Goal: Book appointment/travel/reservation

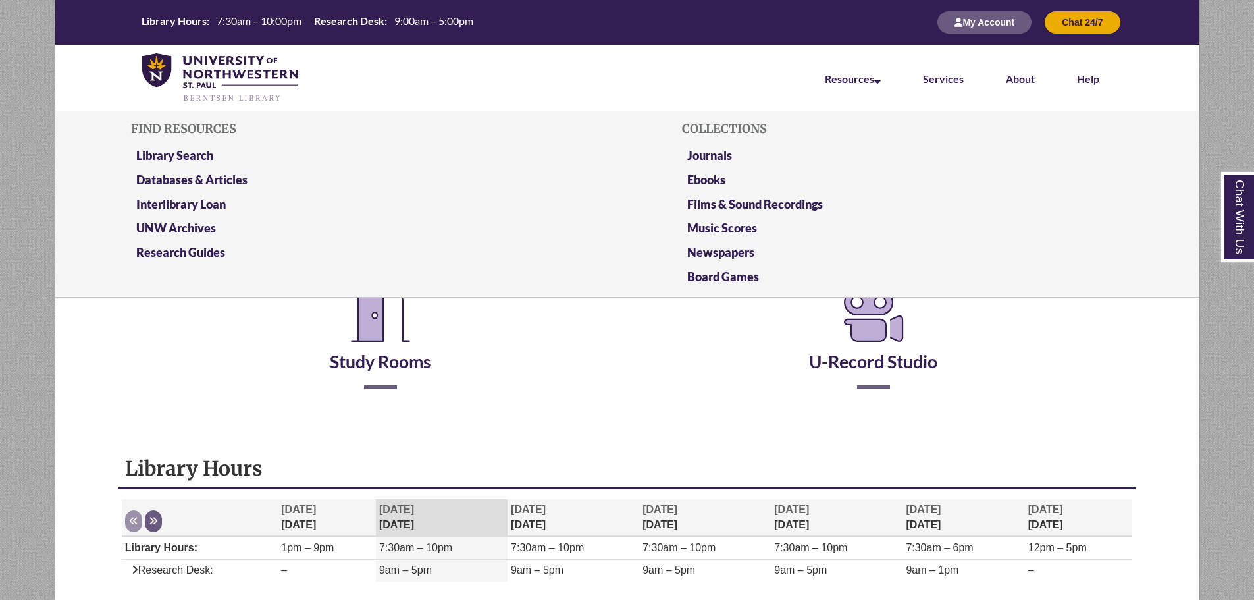
click at [852, 63] on li "Resources Find Resources Library Search Databases & Articles Interlibrary Loan …" at bounding box center [853, 78] width 98 height 66
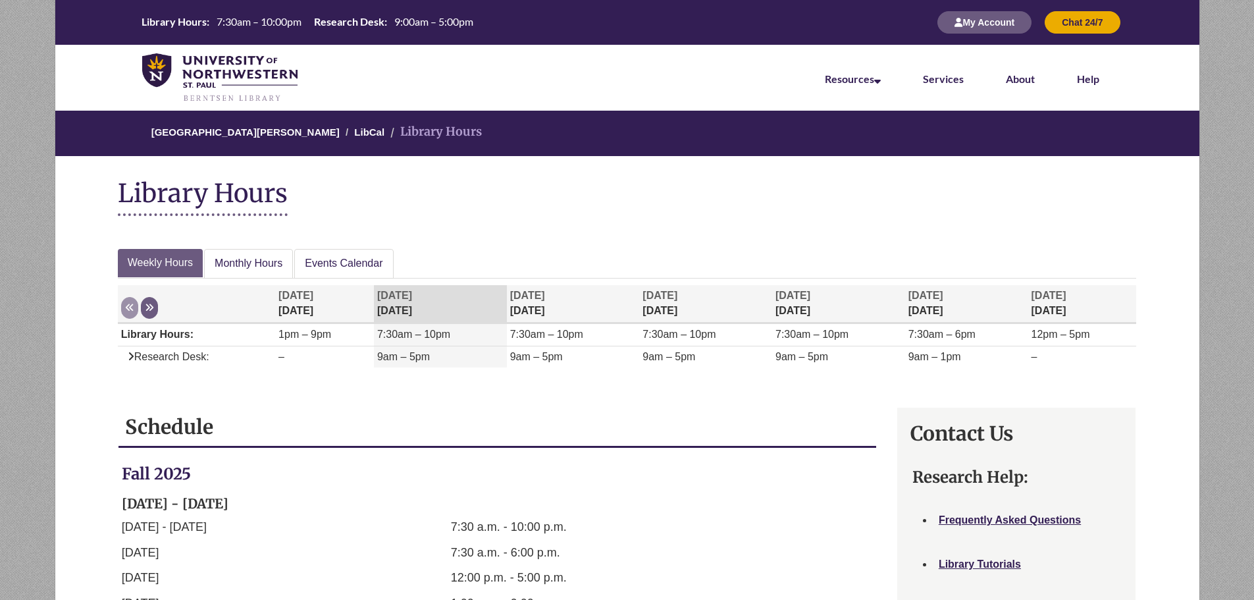
click at [336, 246] on div "Week at a glance Weekly Hours Monthly Hours Events Calendar Display of Opening …" at bounding box center [627, 321] width 1039 height 158
click at [341, 262] on link "Events Calendar" at bounding box center [343, 264] width 99 height 30
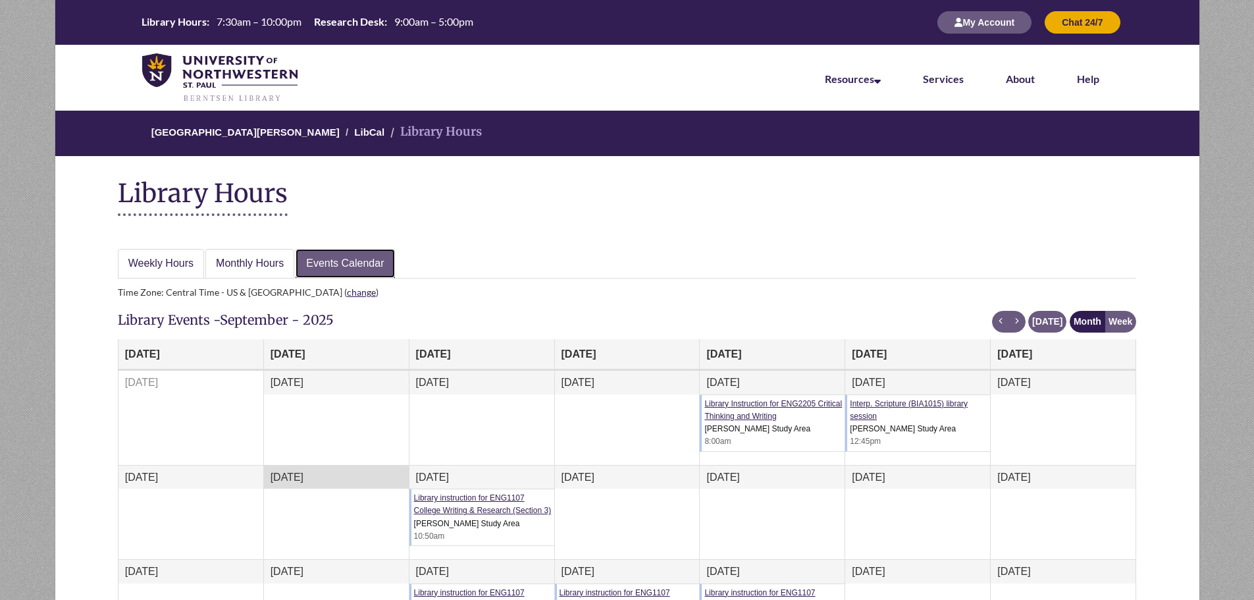
scroll to position [197, 0]
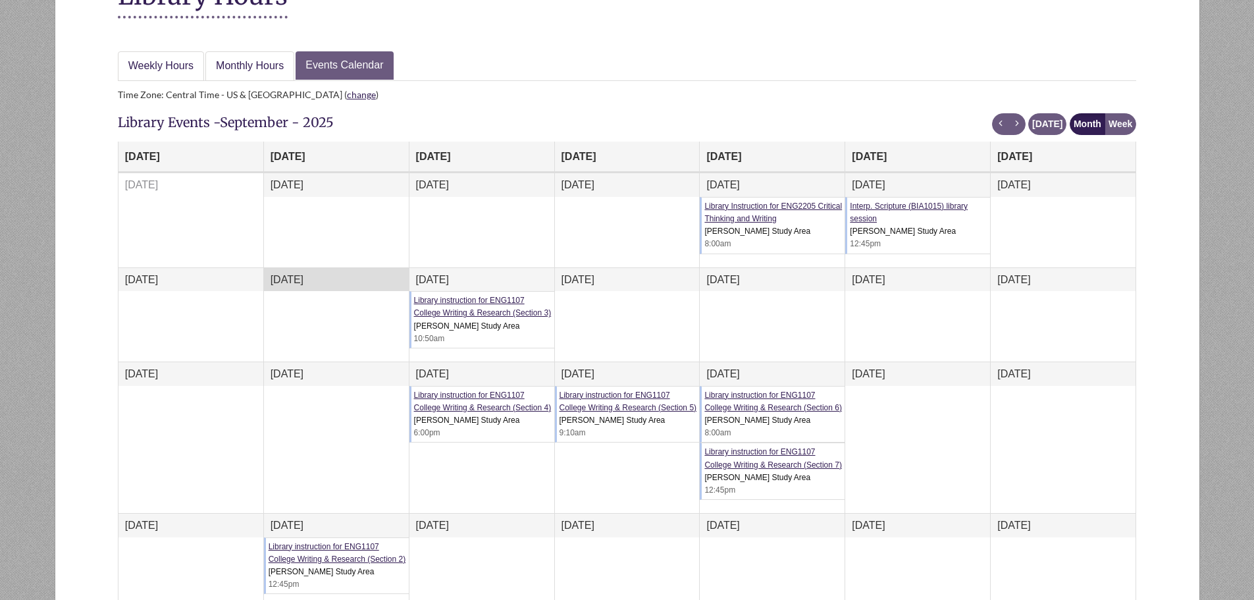
click at [864, 211] on div "Interp. Scripture (BIA1015) library session Berntsen Study Area 12:45pm" at bounding box center [917, 225] width 145 height 57
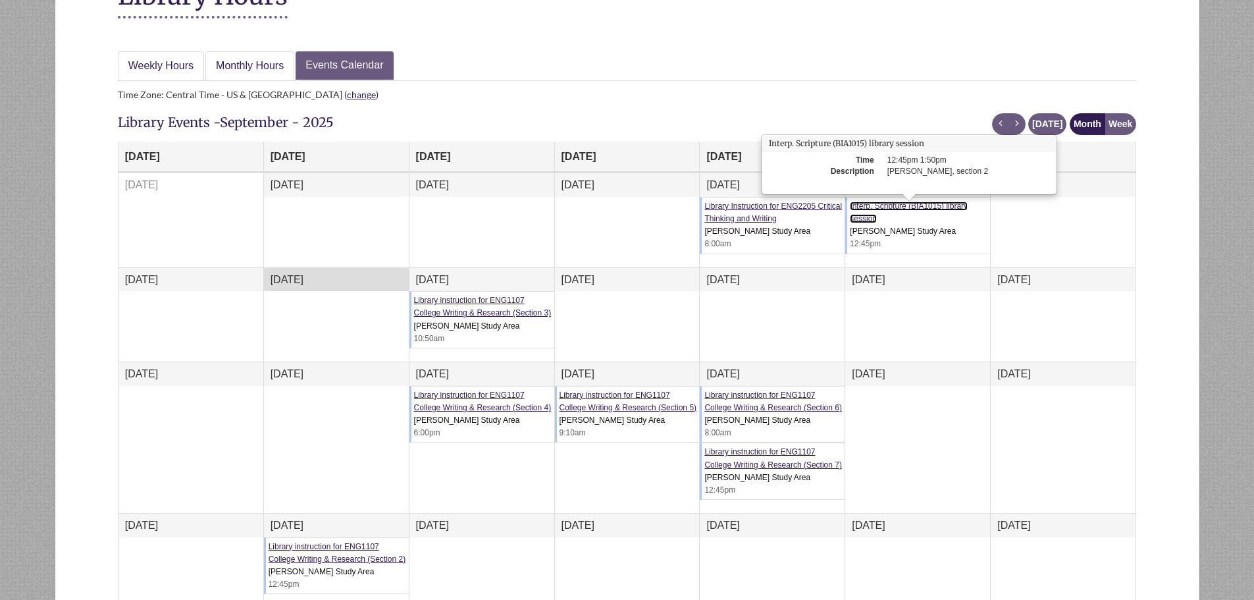
click at [864, 207] on link "Interp. Scripture (BIA1015) library session" at bounding box center [909, 212] width 118 height 22
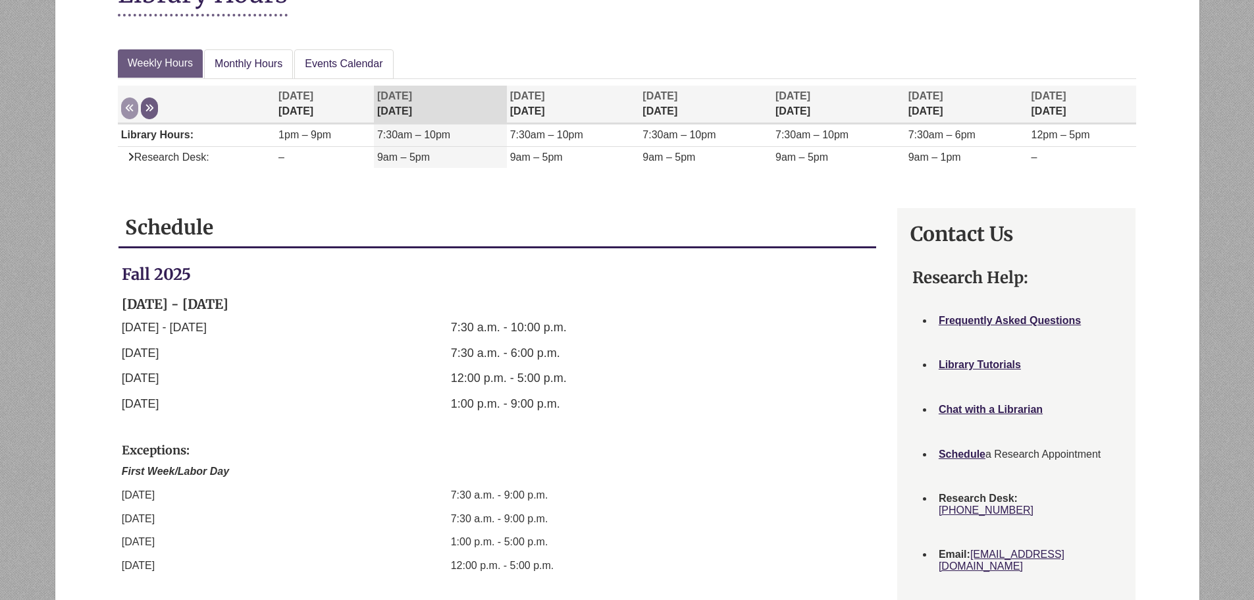
scroll to position [2, 0]
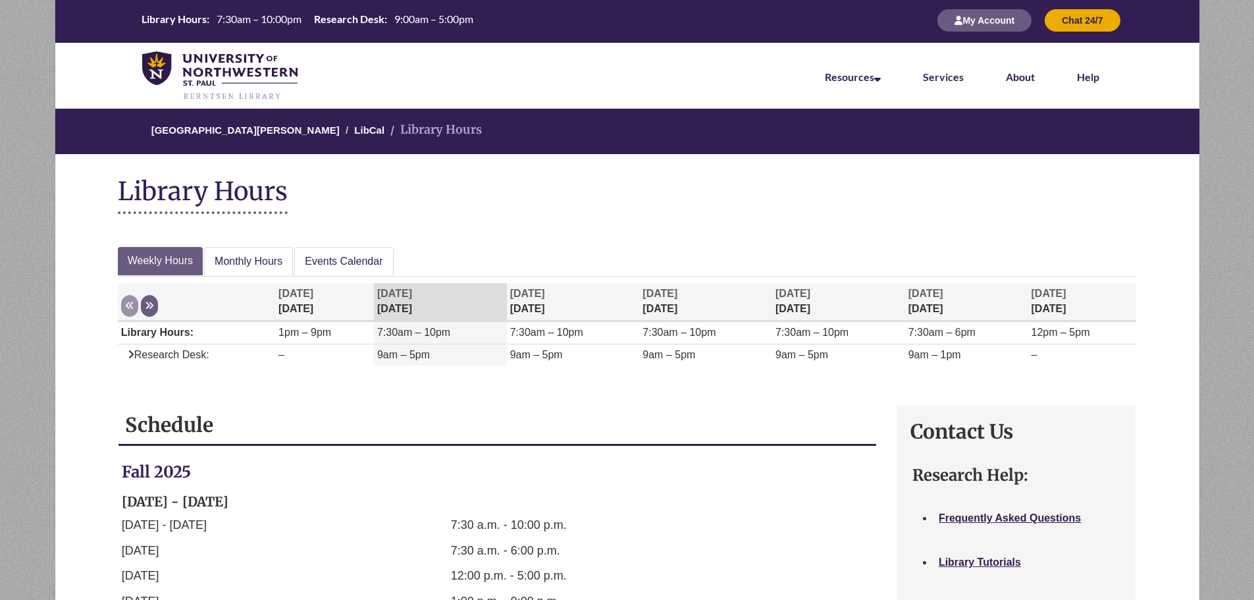
click at [353, 237] on div "Library Hours" at bounding box center [627, 198] width 1039 height 83
click at [353, 257] on link "Events Calendar" at bounding box center [343, 262] width 99 height 30
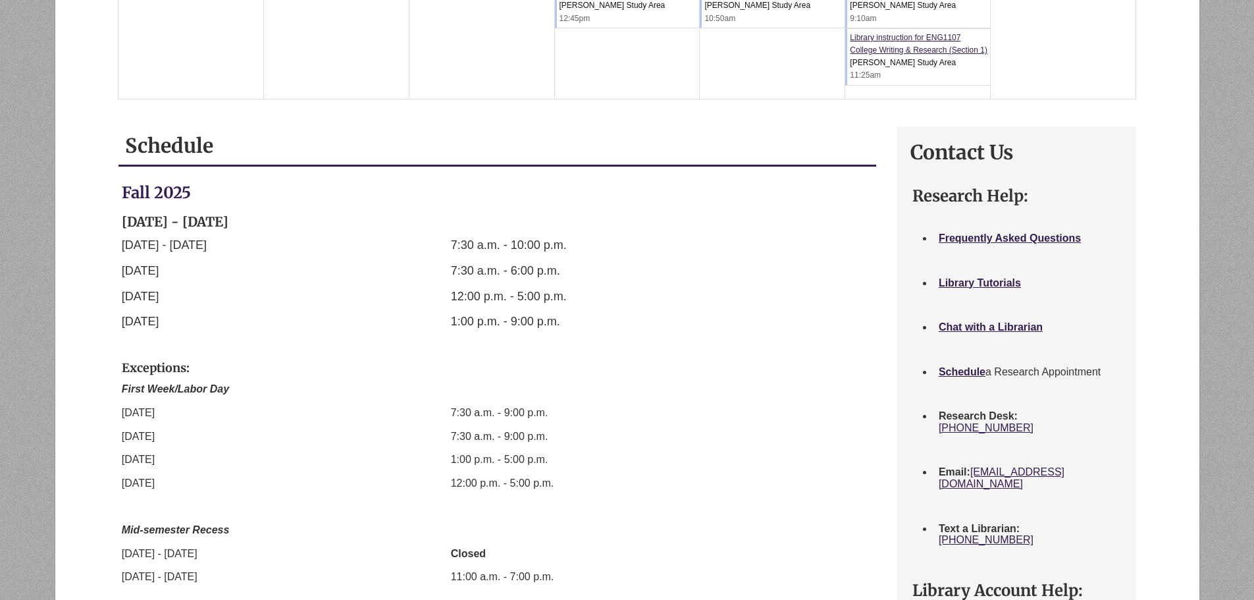
scroll to position [1055, 0]
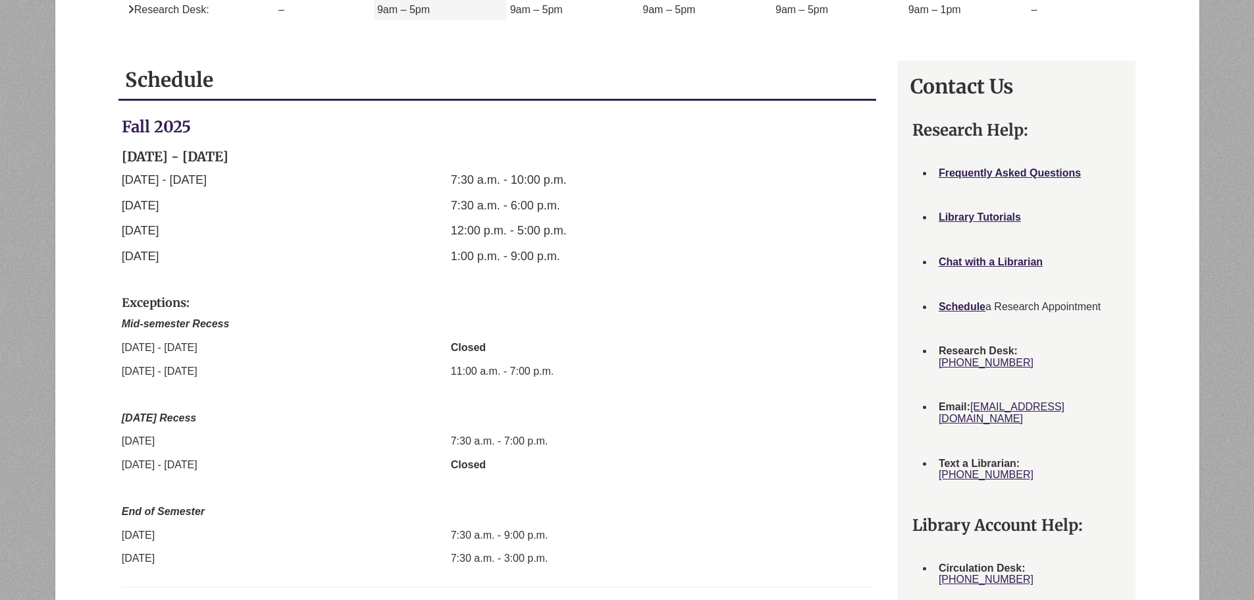
scroll to position [149, 0]
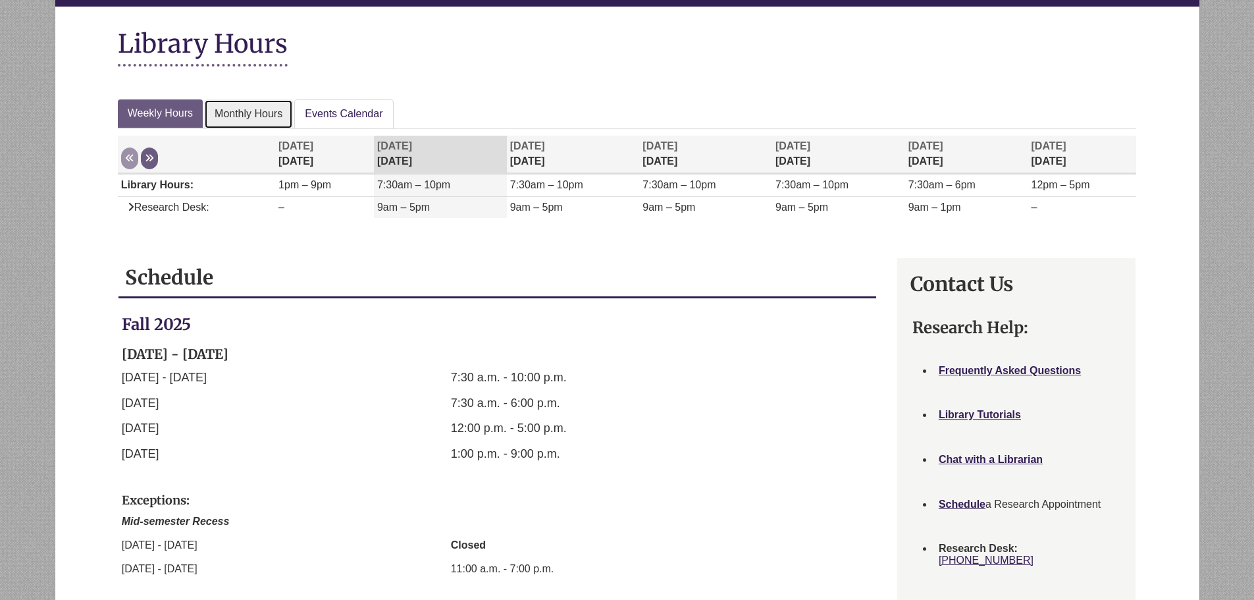
click at [248, 110] on link "Monthly Hours" at bounding box center [248, 114] width 89 height 30
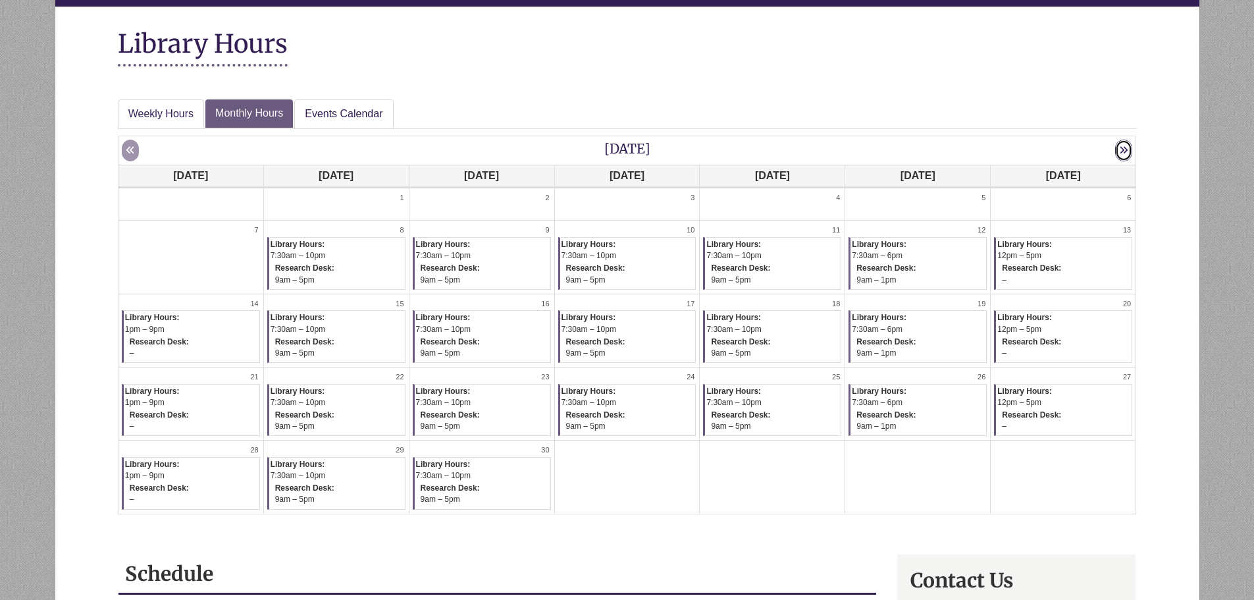
click at [1124, 153] on icon "Week at a glance" at bounding box center [1123, 149] width 9 height 9
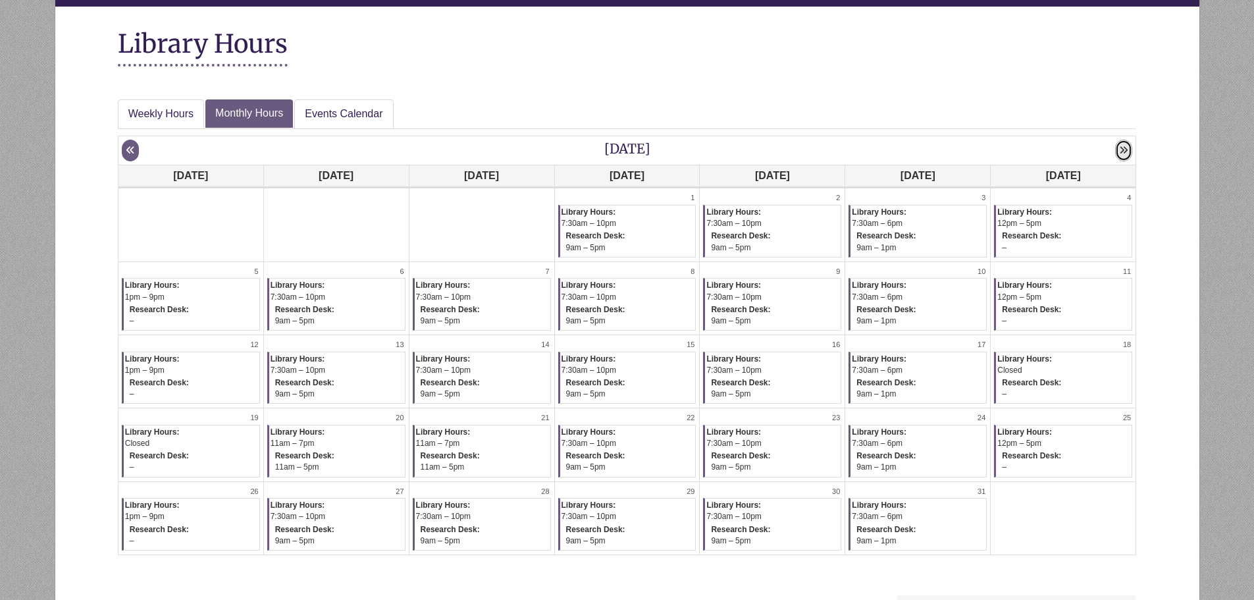
click at [1124, 153] on icon "Week at a glance" at bounding box center [1123, 149] width 9 height 9
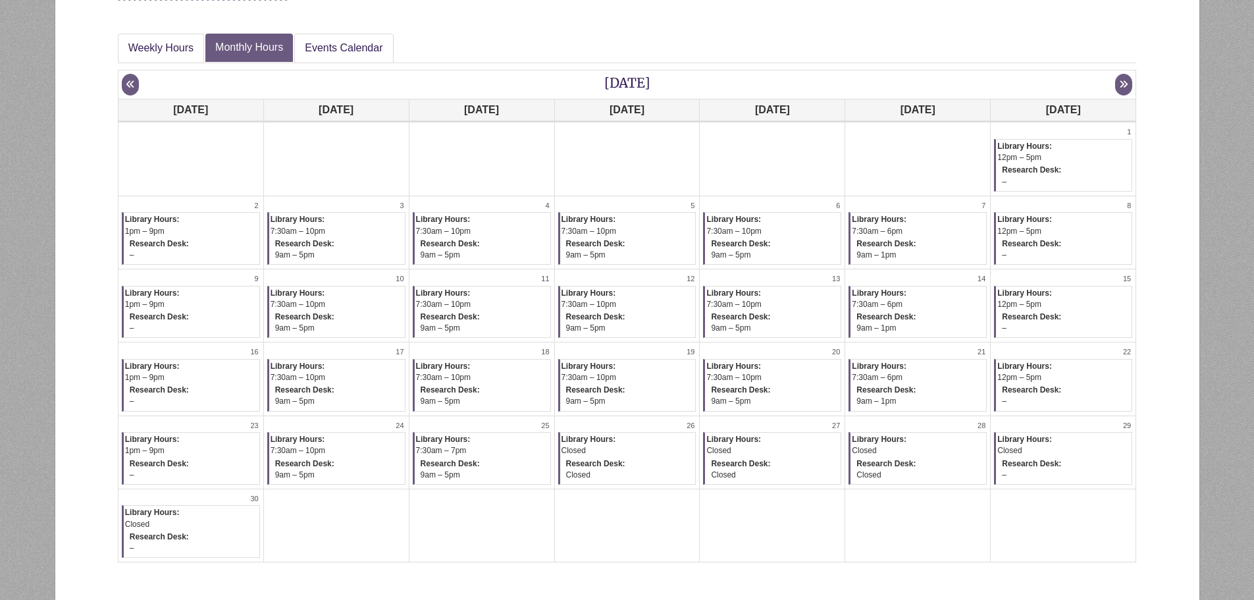
scroll to position [281, 0]
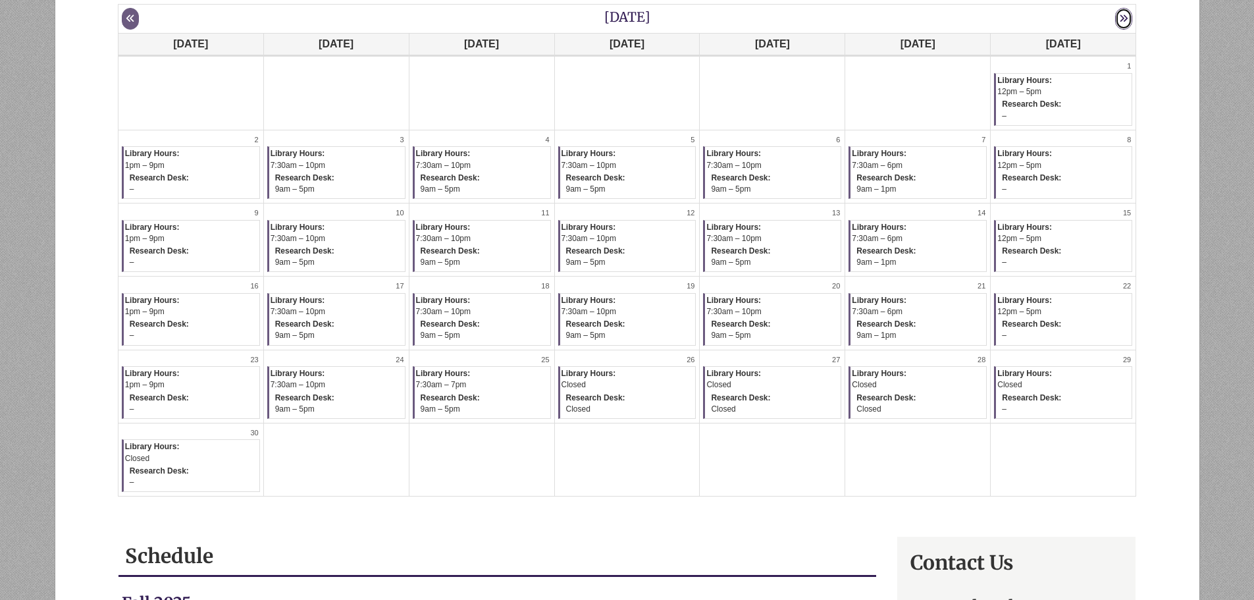
click at [1118, 16] on button "Next" at bounding box center [1123, 19] width 17 height 22
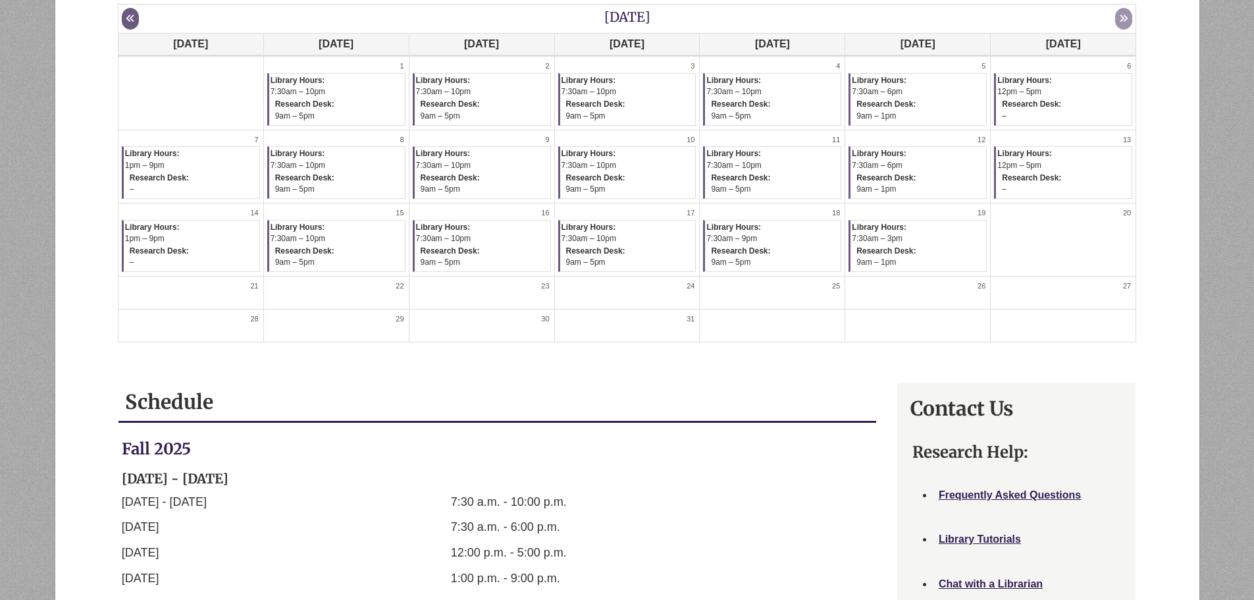
scroll to position [149, 0]
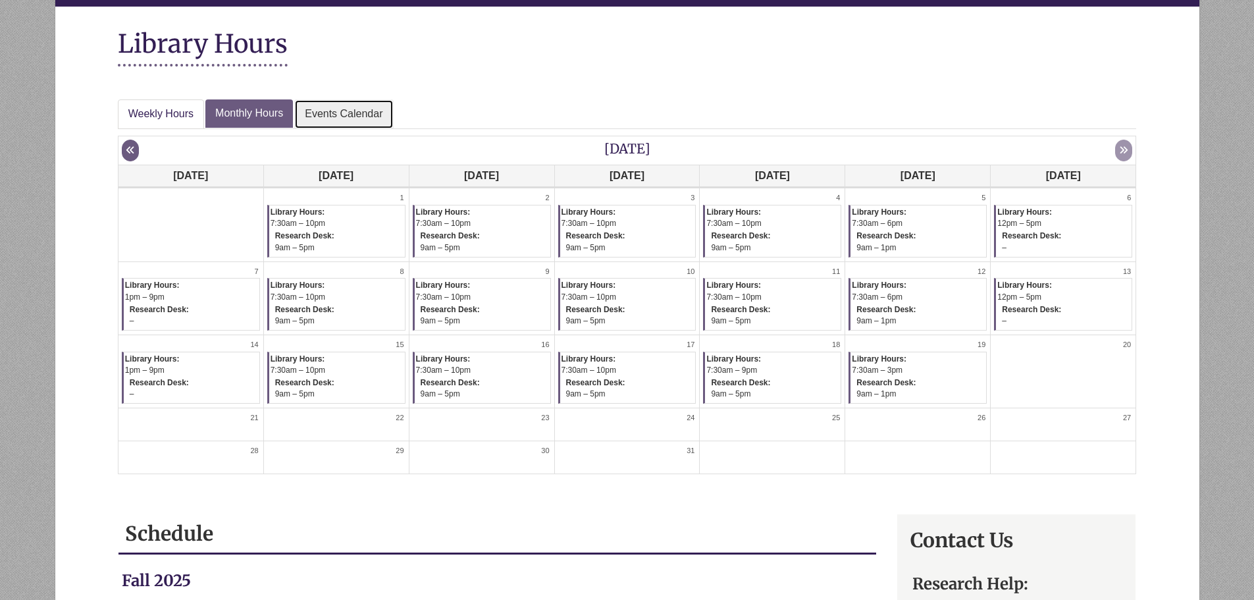
click at [325, 111] on link "Events Calendar" at bounding box center [343, 114] width 99 height 30
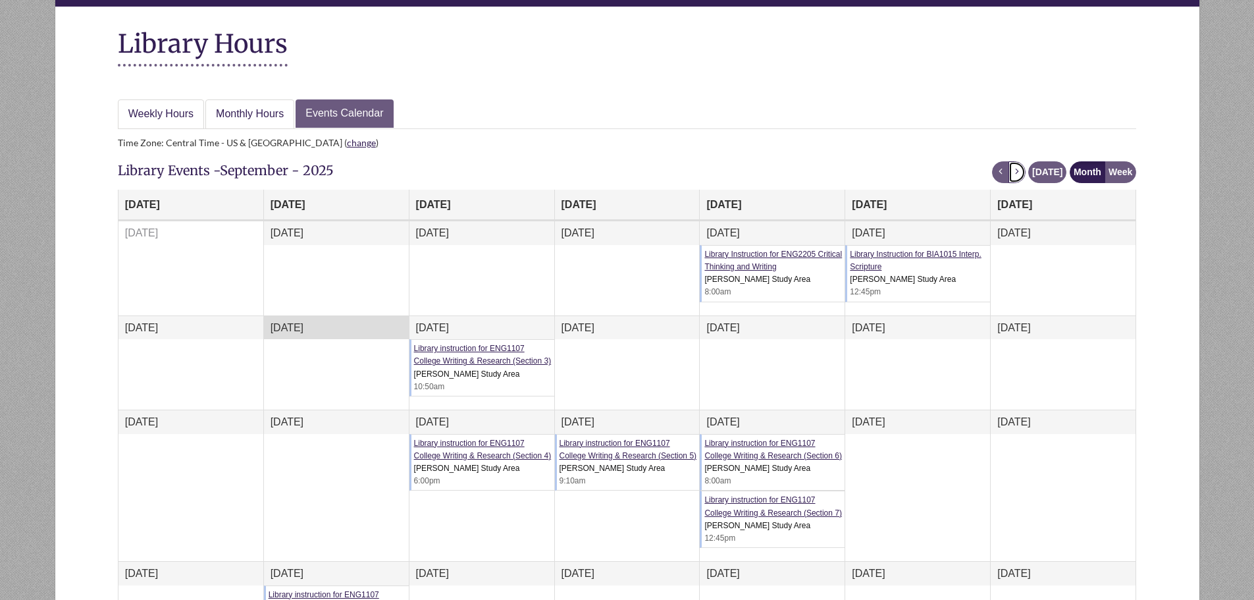
click at [1022, 172] on span "next" at bounding box center [1016, 171] width 9 height 9
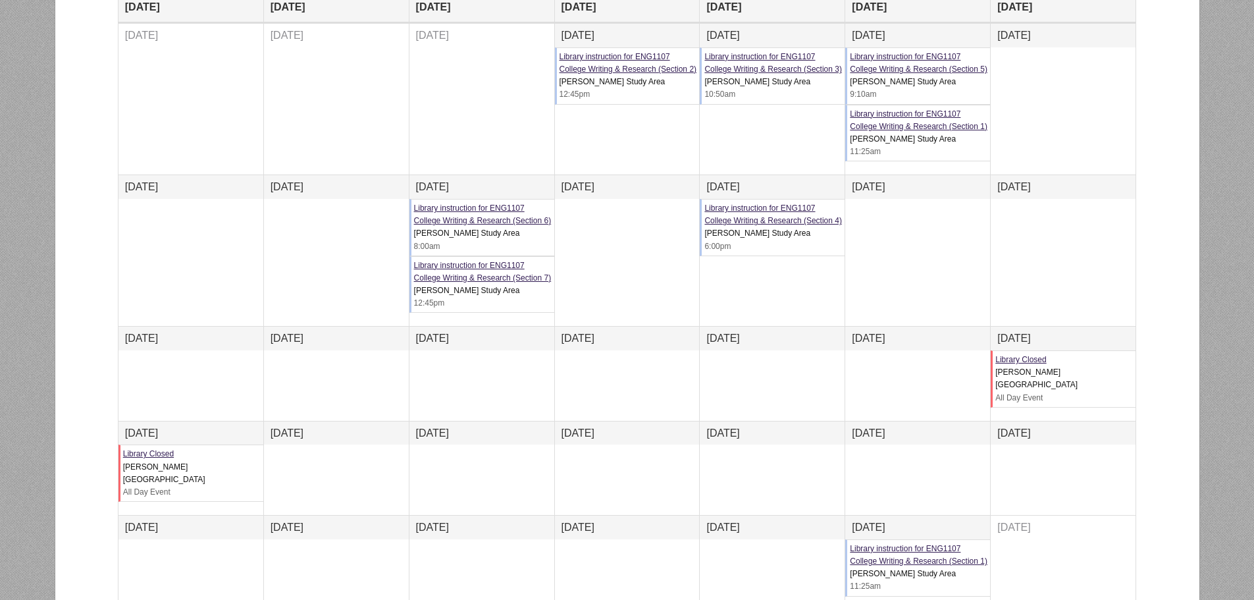
scroll to position [215, 0]
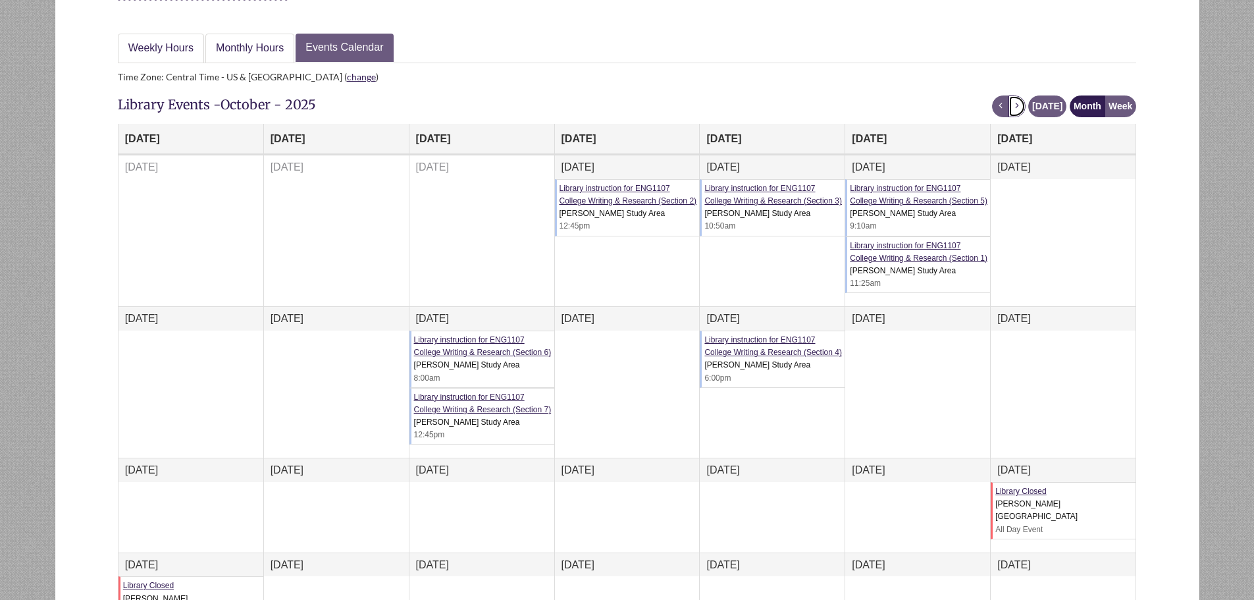
click at [1017, 116] on button "next" at bounding box center [1016, 106] width 17 height 22
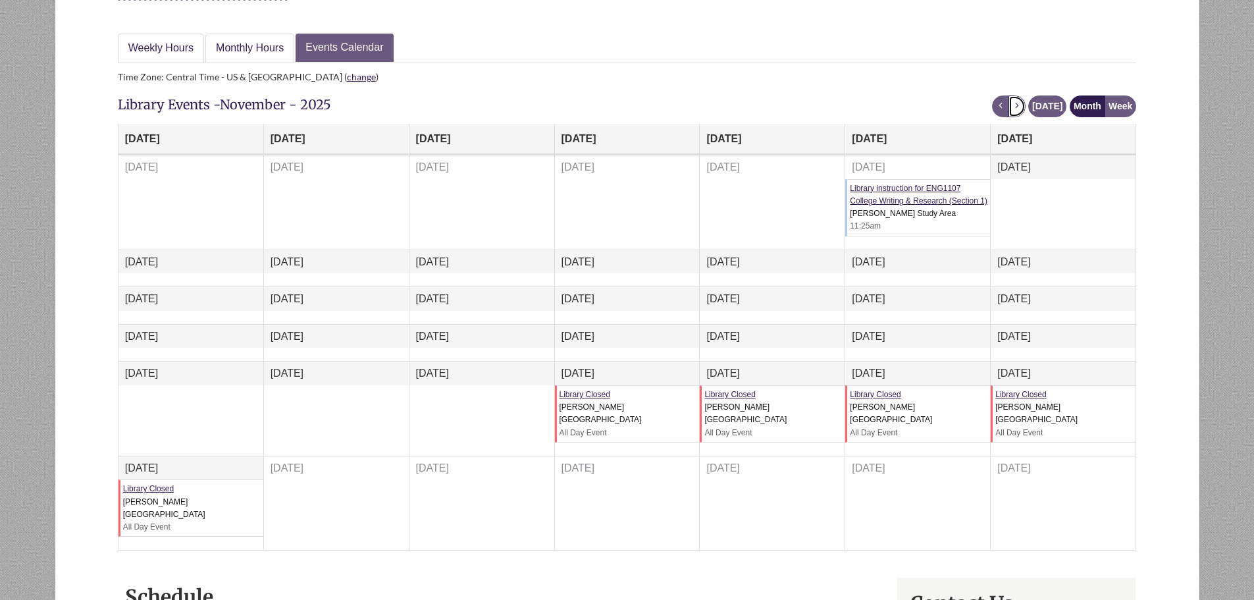
click at [1017, 116] on button "next" at bounding box center [1016, 106] width 17 height 22
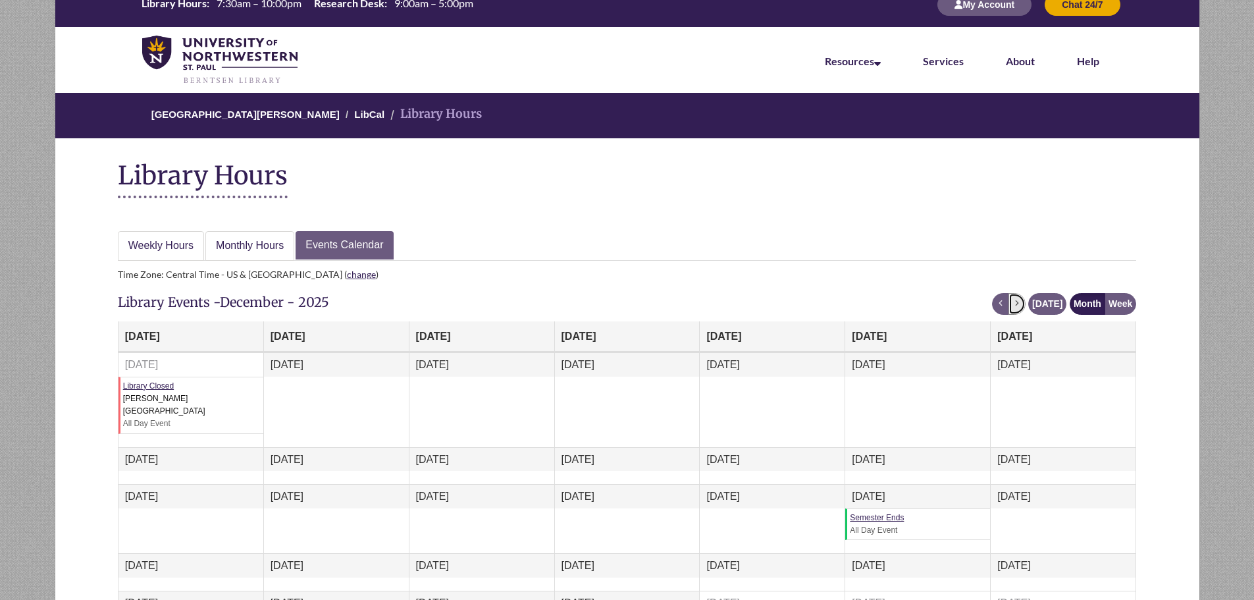
scroll to position [0, 0]
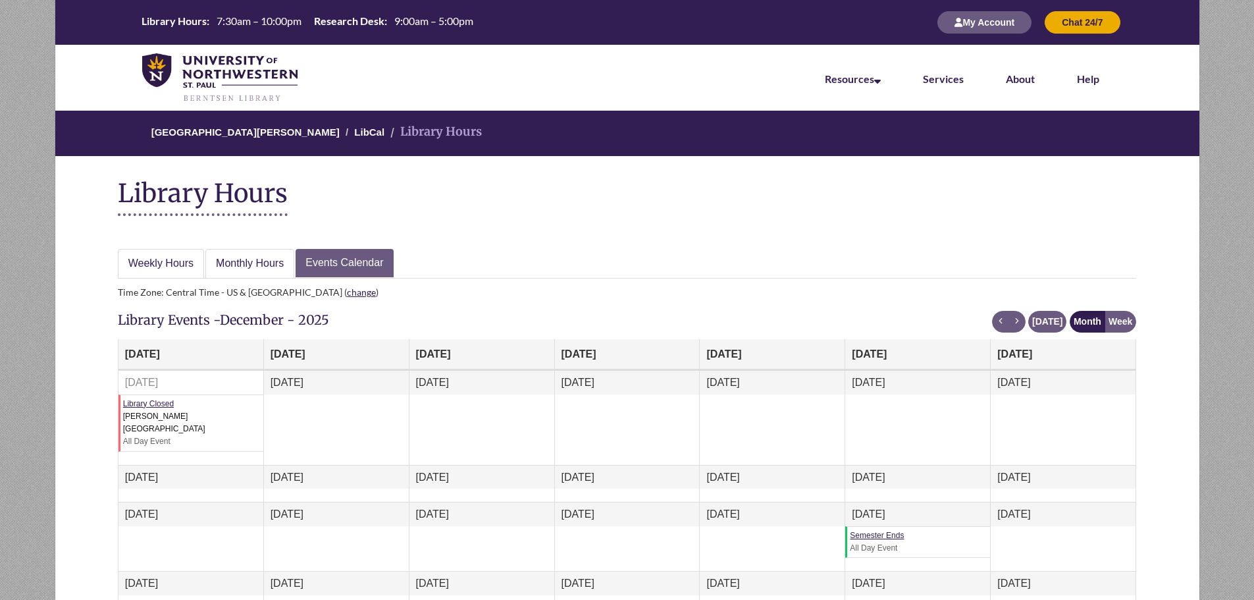
click at [268, 122] on ol "University of Northwestern - St. Paul LibCal Library Hours" at bounding box center [627, 133] width 1145 height 45
click at [246, 124] on li "[GEOGRAPHIC_DATA][PERSON_NAME]" at bounding box center [245, 132] width 188 height 16
click at [246, 126] on link "[GEOGRAPHIC_DATA][PERSON_NAME]" at bounding box center [245, 131] width 188 height 11
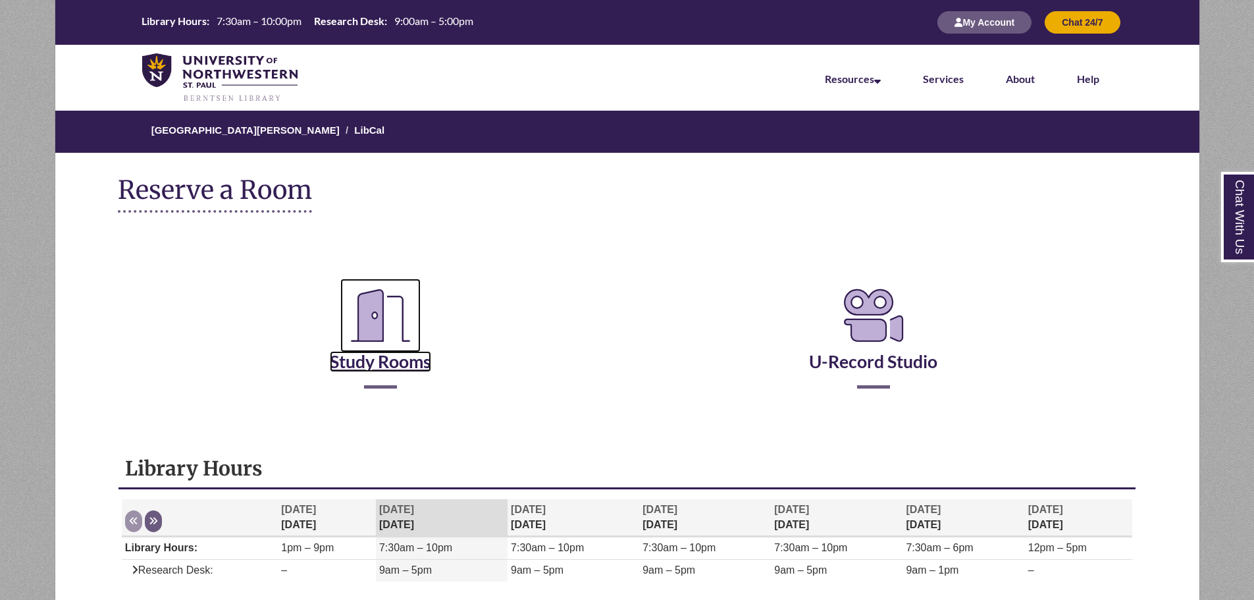
click at [361, 355] on link "Study Rooms" at bounding box center [380, 345] width 101 height 54
click at [348, 346] on icon "Reserve a Room" at bounding box center [380, 315] width 80 height 74
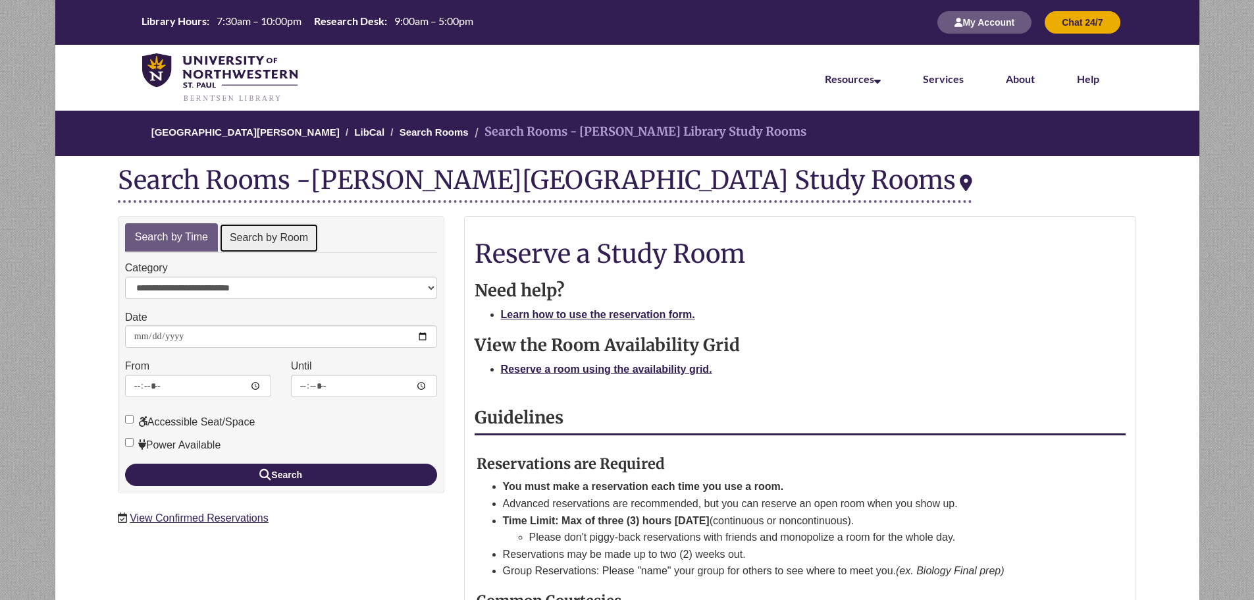
click at [252, 232] on link "Search by Room" at bounding box center [268, 238] width 99 height 30
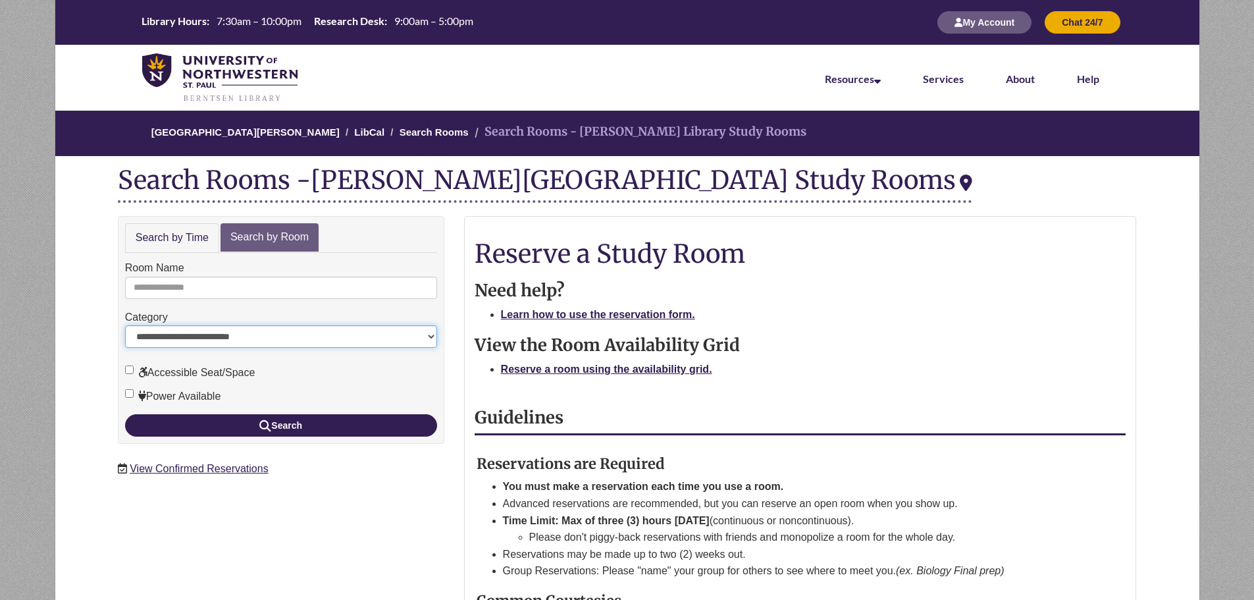
click at [199, 341] on select "**********" at bounding box center [281, 336] width 312 height 22
click at [183, 204] on div "Search Rooms - Berntsen Library Study Rooms Change Location" at bounding box center [627, 184] width 1039 height 50
click at [420, 138] on li "Search Rooms" at bounding box center [427, 132] width 81 height 16
click at [417, 138] on link "Search Rooms" at bounding box center [434, 131] width 69 height 11
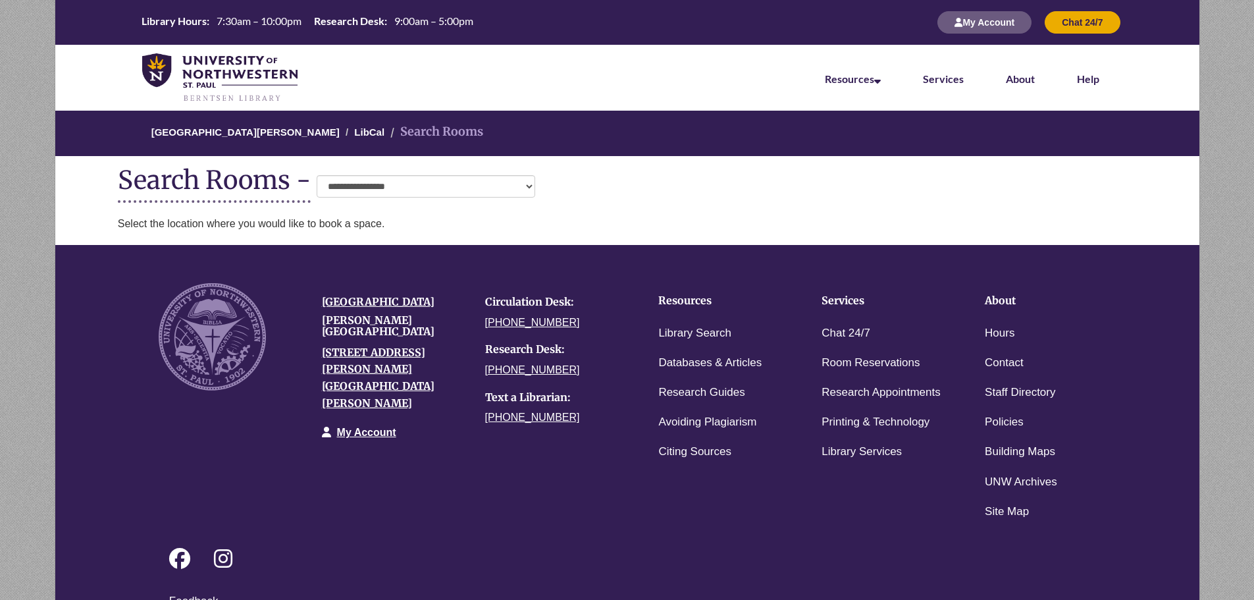
click at [420, 165] on div "**********" at bounding box center [627, 184] width 1039 height 50
click at [416, 186] on select "**********" at bounding box center [426, 186] width 219 height 22
select select "**********"
click at [317, 175] on select "**********" at bounding box center [426, 186] width 219 height 22
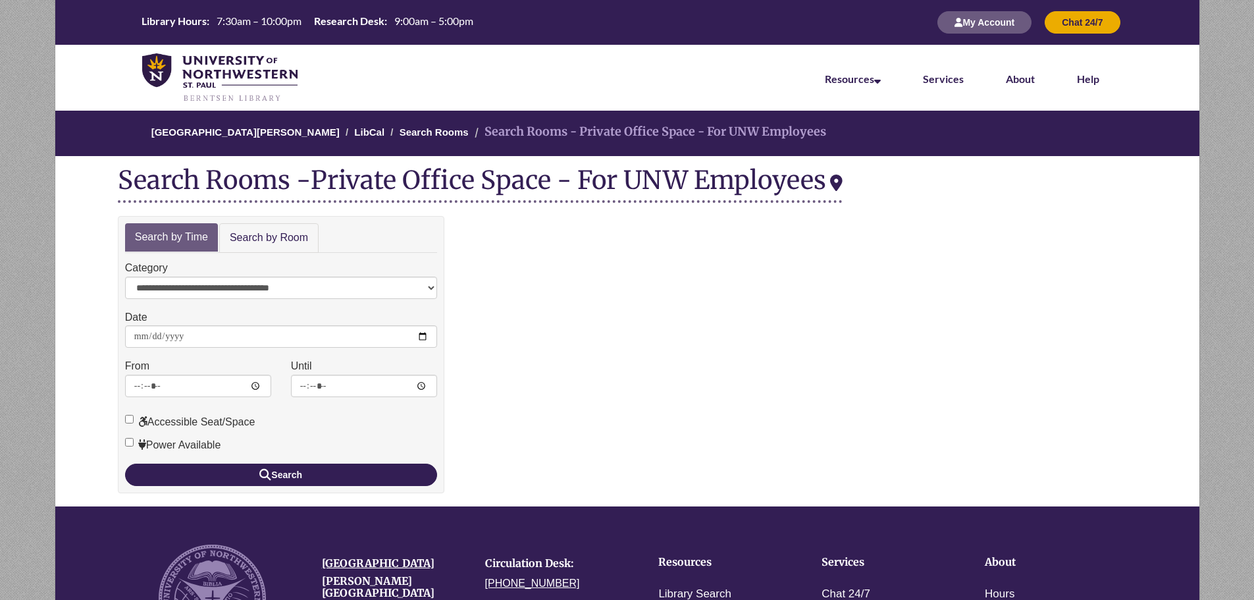
scroll to position [166, 0]
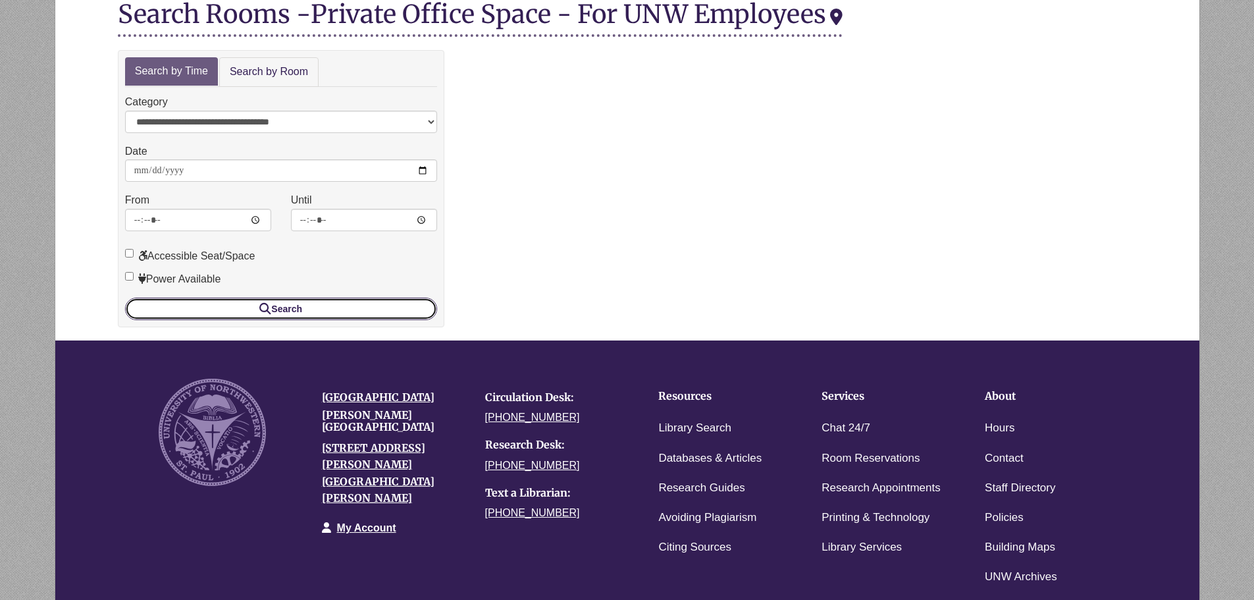
click at [318, 303] on button "Search" at bounding box center [281, 309] width 312 height 22
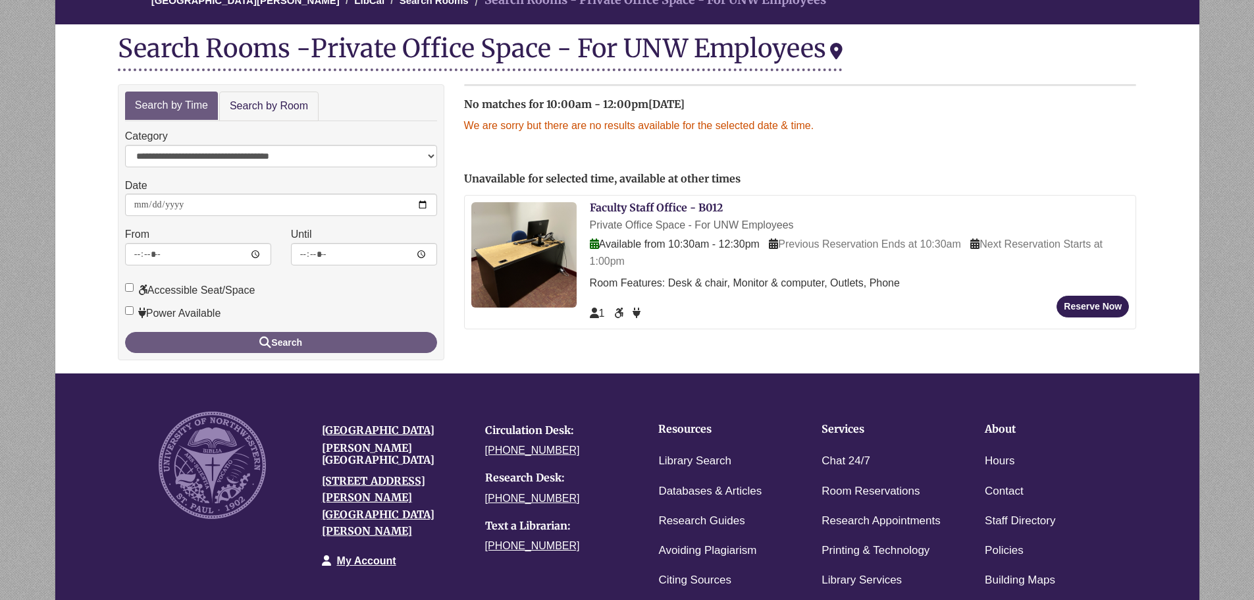
scroll to position [197, 0]
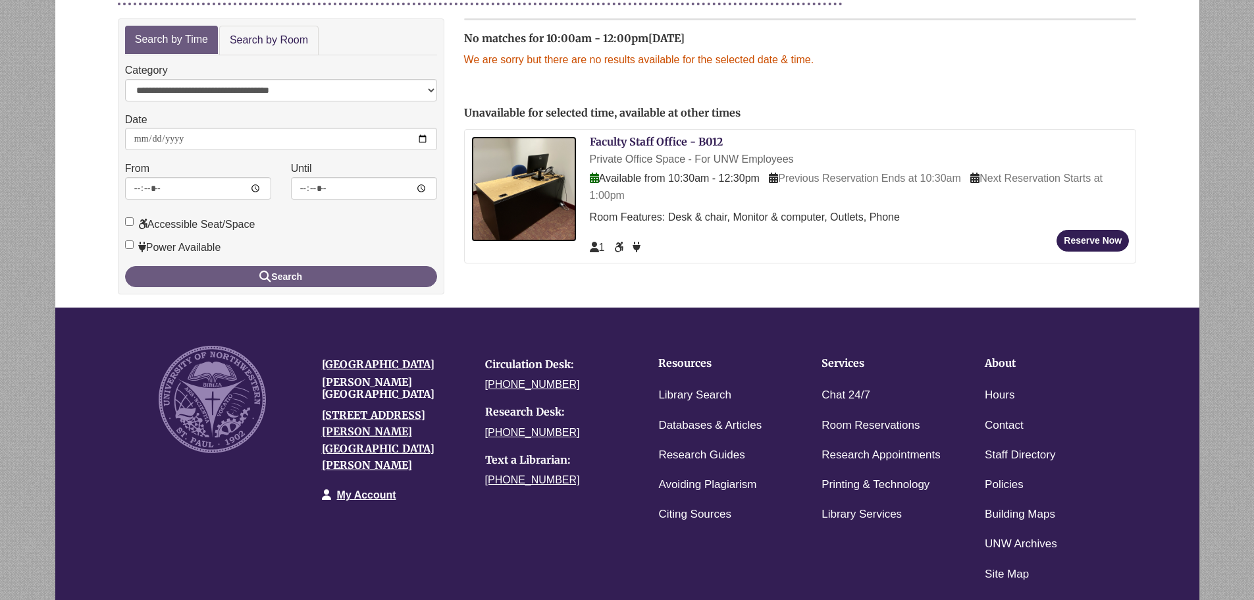
click at [537, 180] on img at bounding box center [523, 188] width 105 height 105
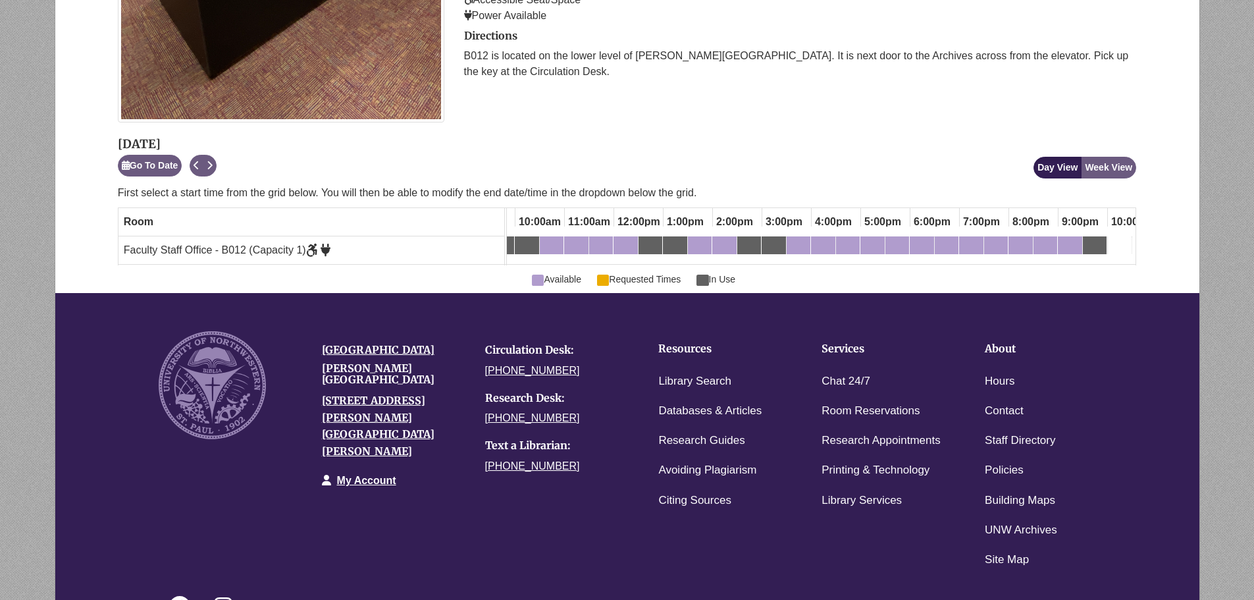
scroll to position [0, 457]
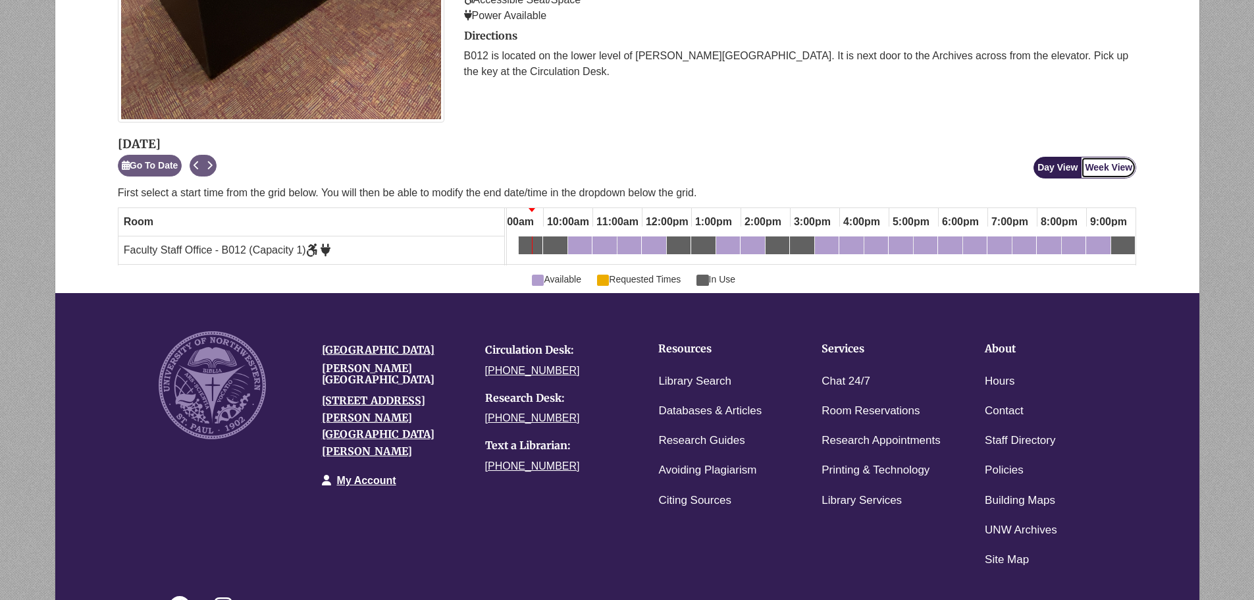
click at [1115, 172] on button "Week View" at bounding box center [1108, 168] width 55 height 22
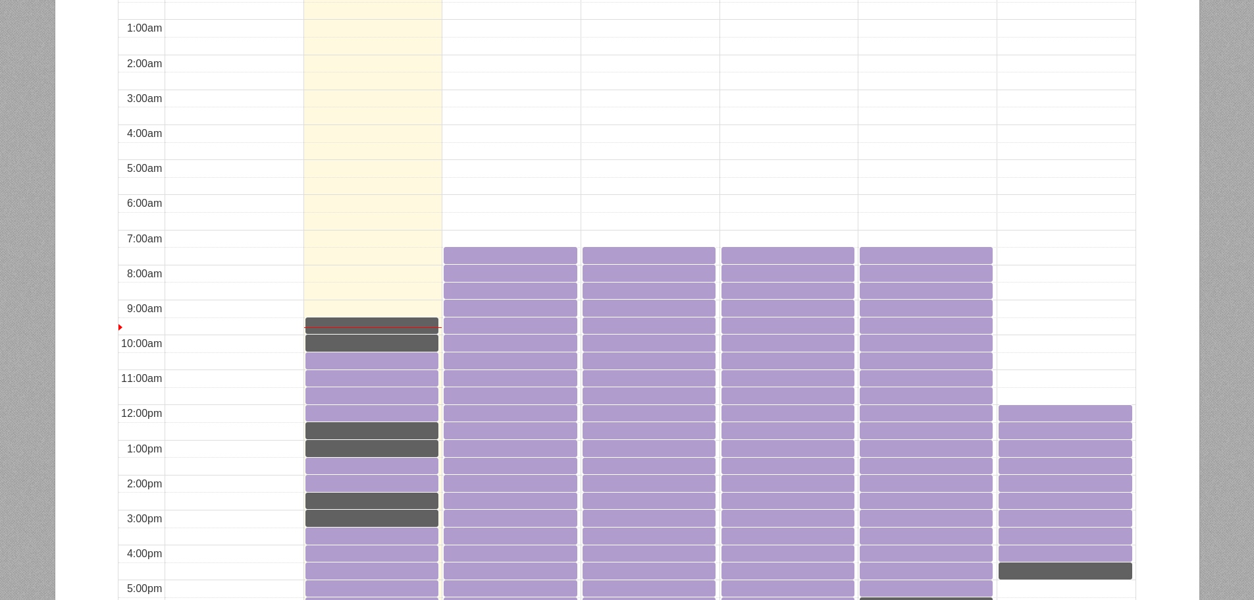
scroll to position [461, 0]
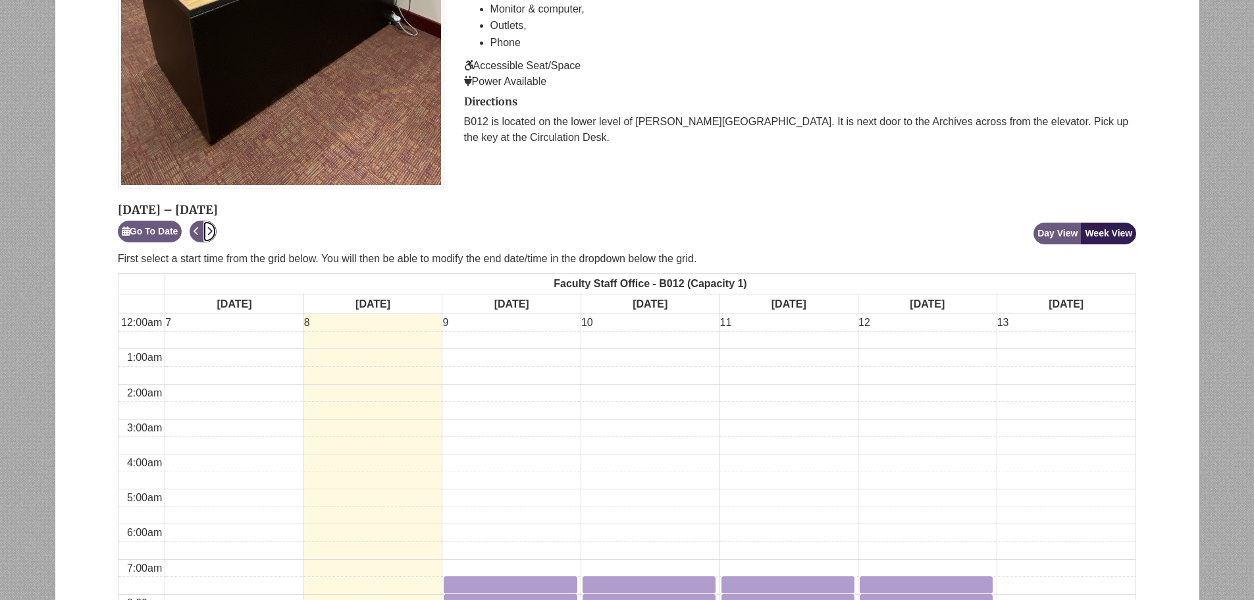
click at [213, 229] on icon "Next" at bounding box center [210, 230] width 6 height 9
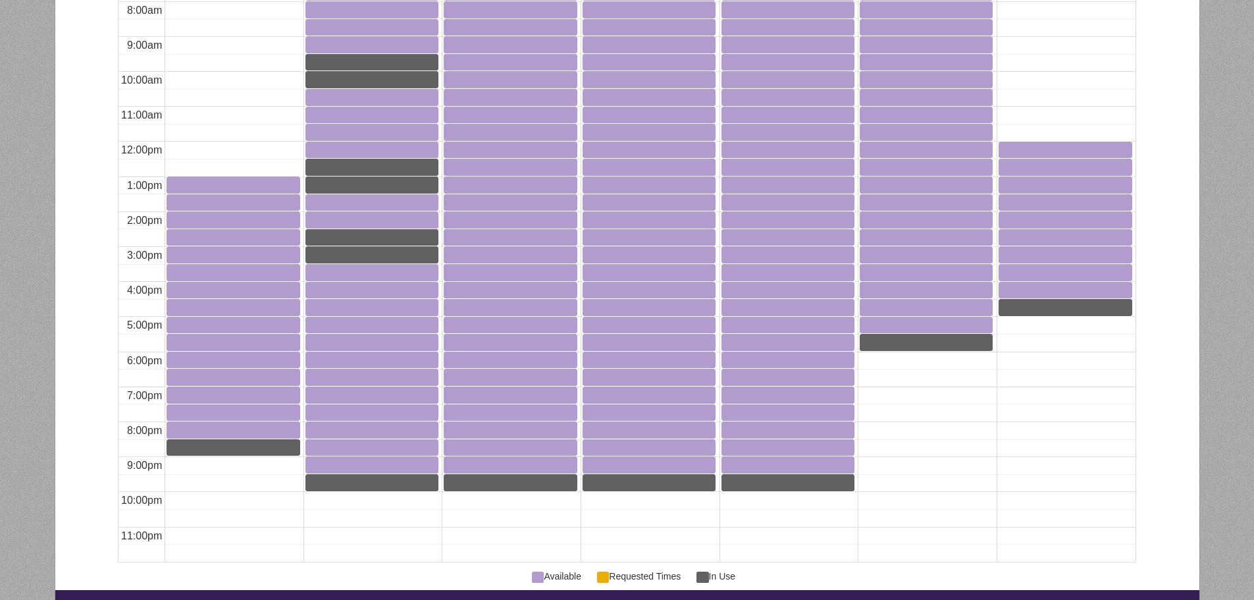
scroll to position [922, 0]
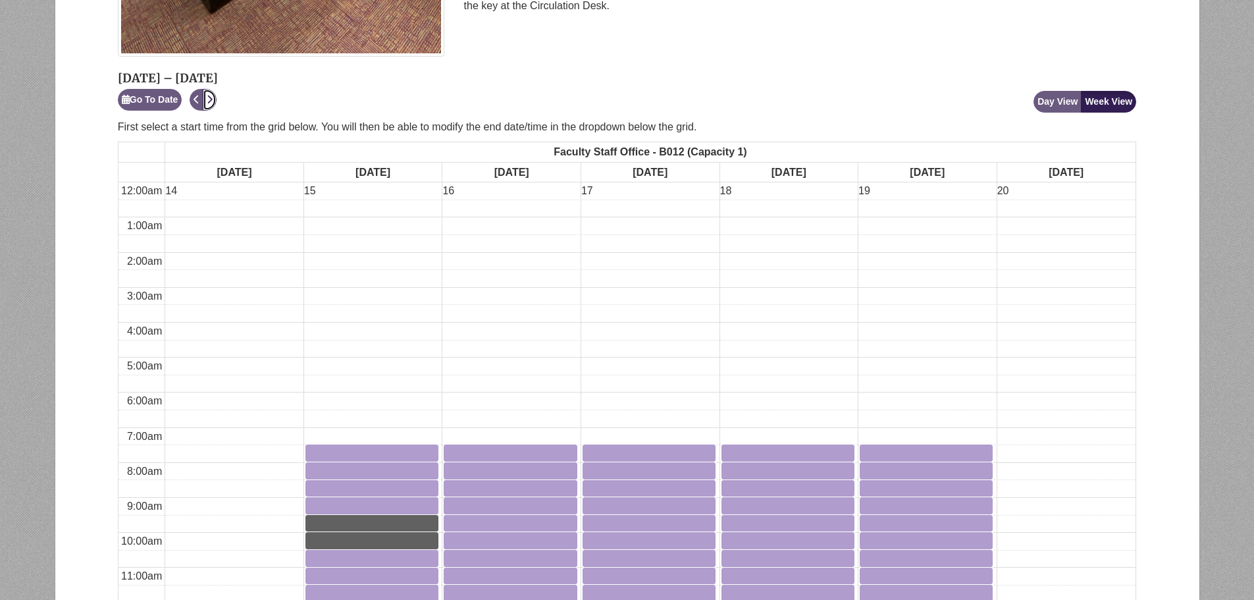
click at [213, 95] on icon "Next" at bounding box center [210, 99] width 6 height 9
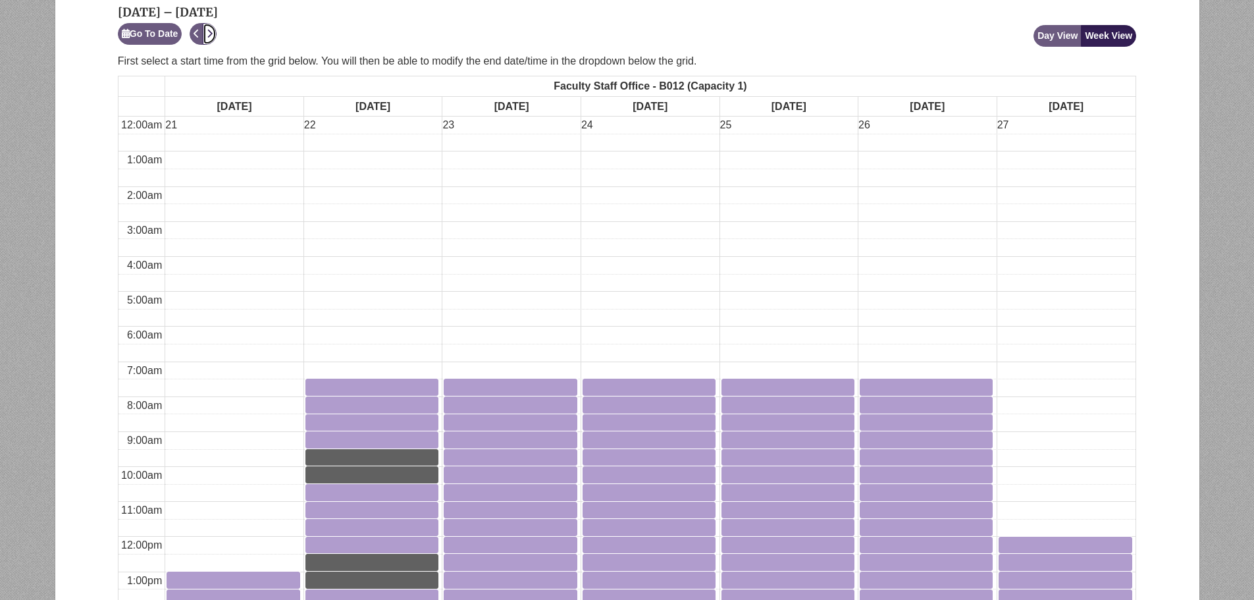
click at [214, 39] on button "Next" at bounding box center [210, 34] width 14 height 22
click at [213, 41] on button "Next" at bounding box center [210, 34] width 14 height 22
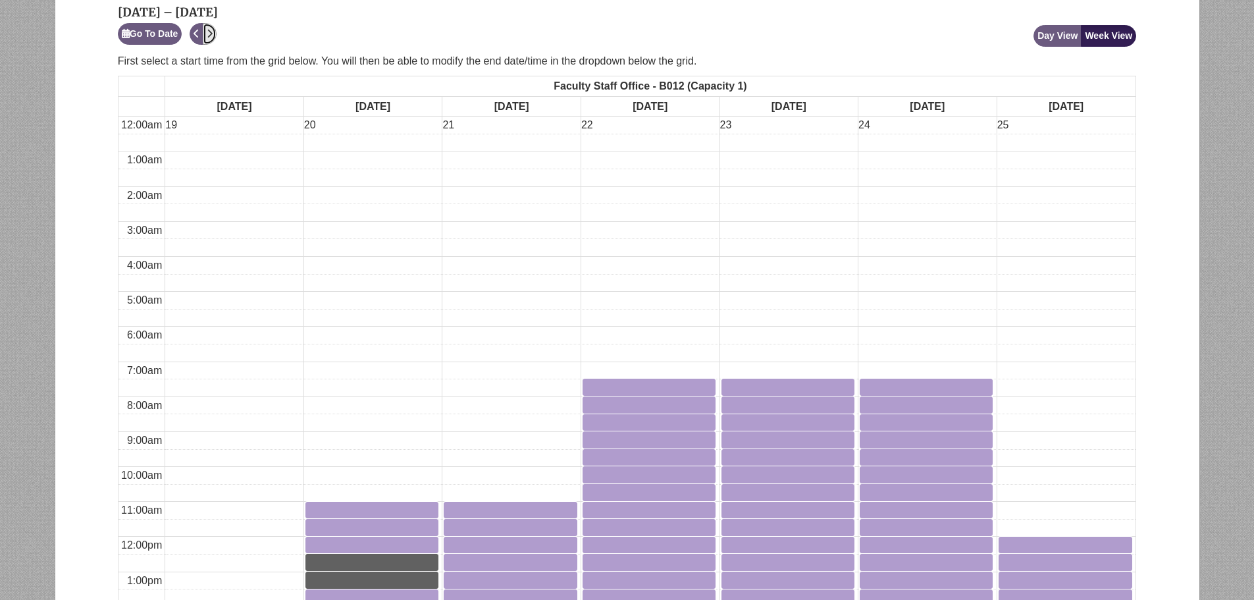
click at [213, 41] on button "Next" at bounding box center [210, 34] width 14 height 22
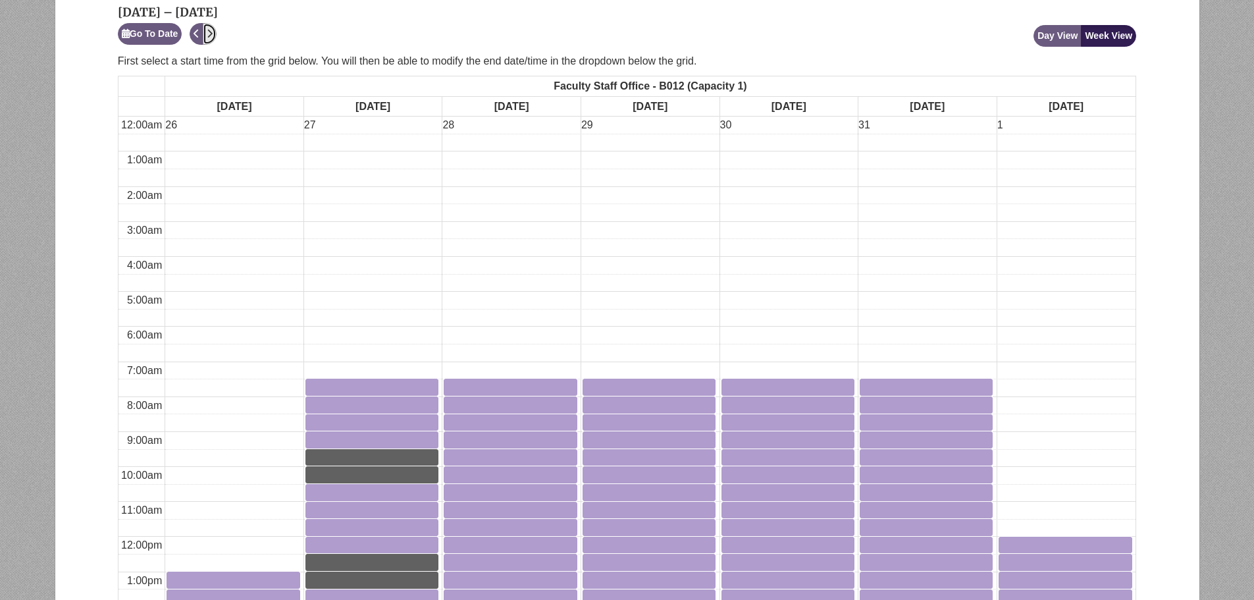
click at [213, 41] on button "Next" at bounding box center [210, 34] width 14 height 22
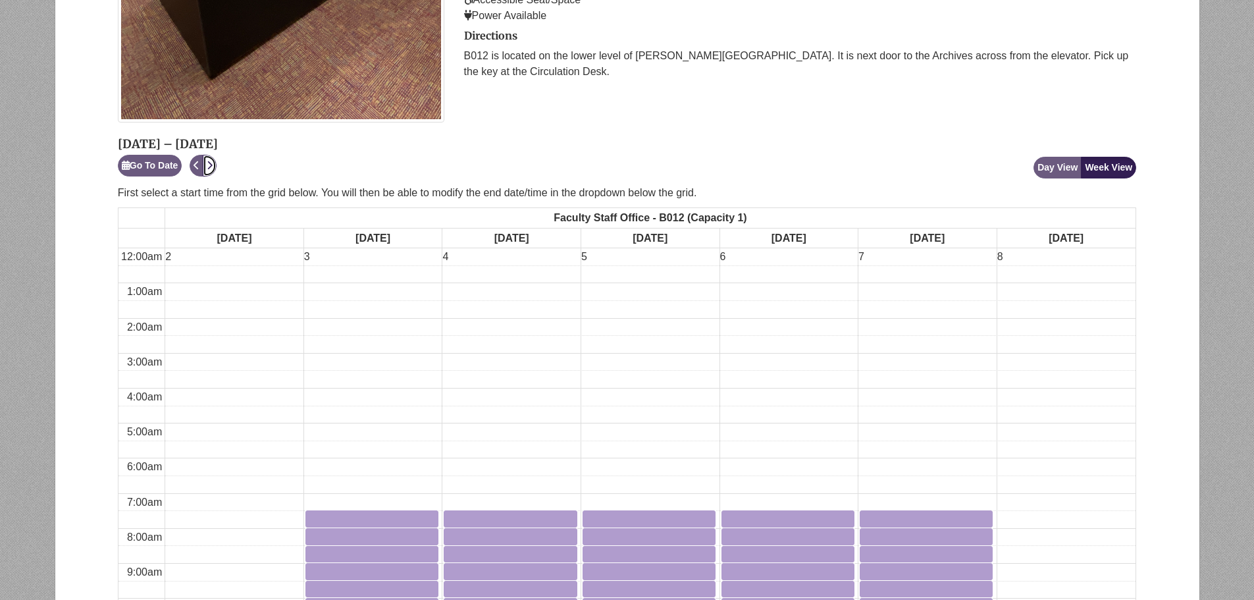
click at [213, 169] on icon "Next" at bounding box center [210, 165] width 6 height 9
